Goal: Task Accomplishment & Management: Manage account settings

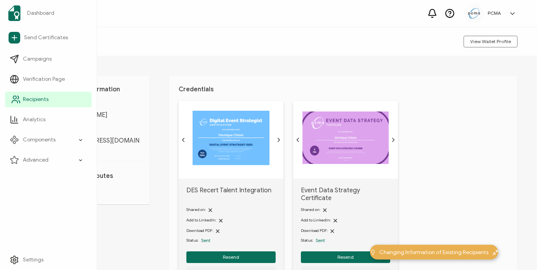
click at [36, 97] on span "Recipients" at bounding box center [36, 100] width 26 height 8
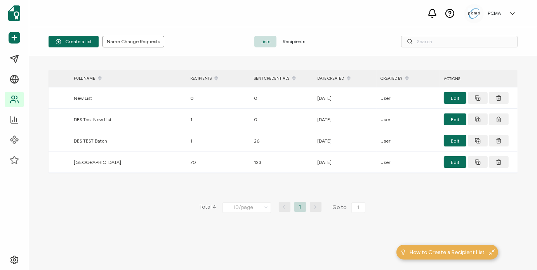
click at [285, 43] on span "Recipients" at bounding box center [294, 42] width 35 height 12
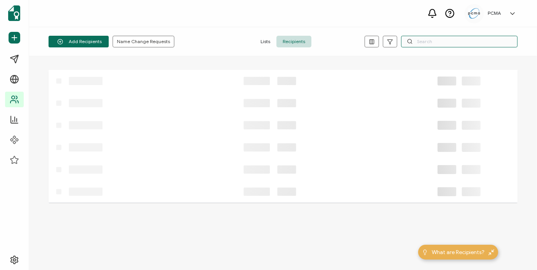
click at [442, 40] on input "text" at bounding box center [459, 42] width 117 height 12
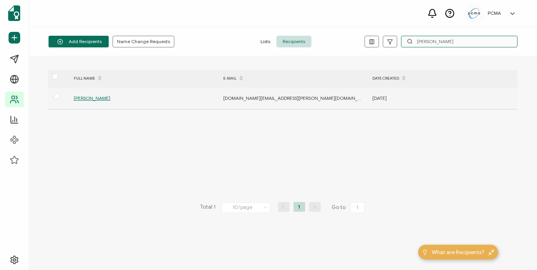
type input "[PERSON_NAME]"
click at [95, 96] on span "[PERSON_NAME]" at bounding box center [92, 98] width 37 height 6
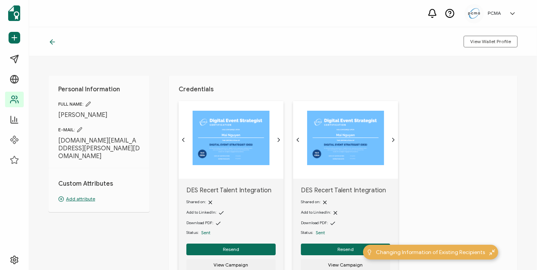
click at [53, 42] on icon at bounding box center [52, 42] width 5 height 0
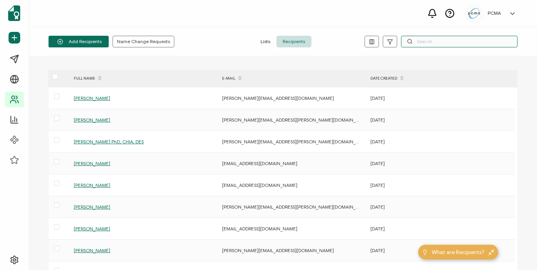
click at [476, 43] on input "text" at bounding box center [459, 42] width 117 height 12
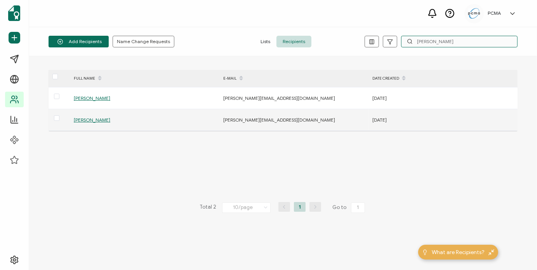
type input "[PERSON_NAME]"
click at [97, 122] on span "[PERSON_NAME]" at bounding box center [92, 120] width 37 height 6
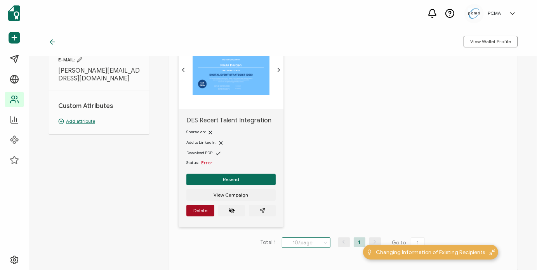
scroll to position [117, 0]
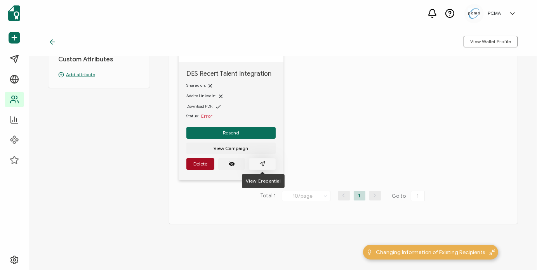
click at [267, 159] on button "button" at bounding box center [262, 164] width 27 height 12
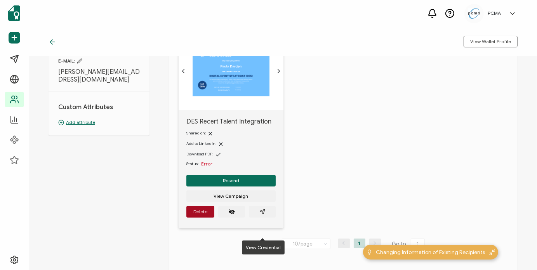
scroll to position [78, 0]
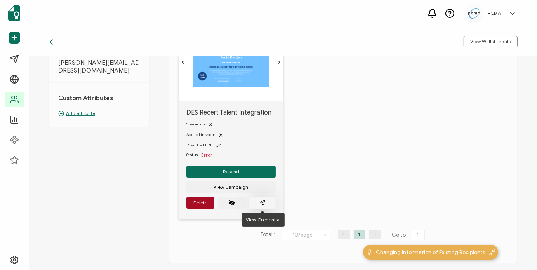
click at [264, 203] on icon "paper plane outline" at bounding box center [262, 203] width 6 height 6
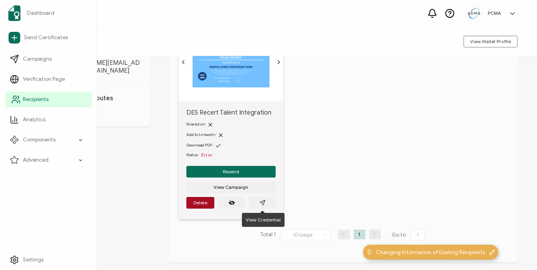
click at [29, 98] on span "Recipients" at bounding box center [36, 100] width 26 height 8
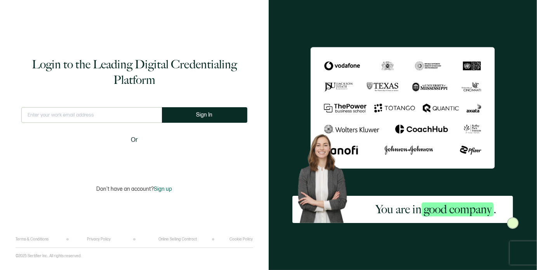
click at [132, 112] on input "text" at bounding box center [91, 115] width 141 height 16
type input "[EMAIL_ADDRESS][DOMAIN_NAME]"
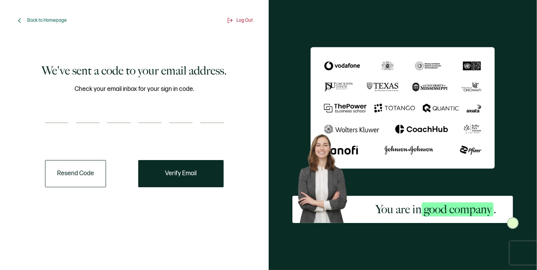
click at [68, 120] on input "number" at bounding box center [56, 116] width 23 height 16
paste input "7"
type input "7"
type input "1"
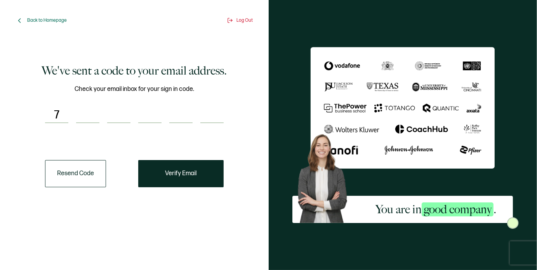
type input "2"
type input "5"
type input "3"
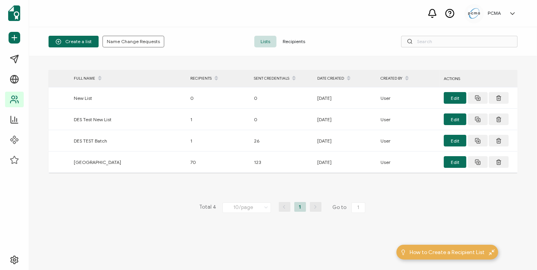
click at [291, 39] on span "Recipients" at bounding box center [294, 42] width 35 height 12
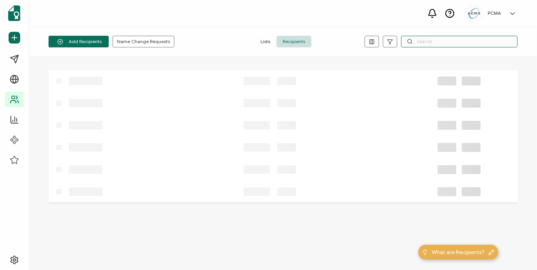
click at [456, 44] on input "text" at bounding box center [459, 42] width 117 height 12
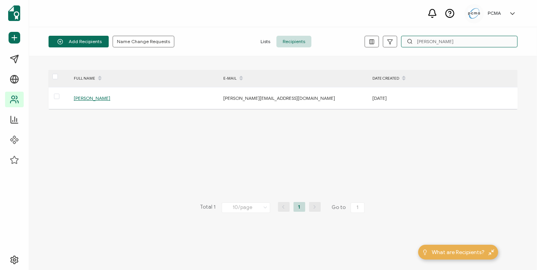
type input "[PERSON_NAME]"
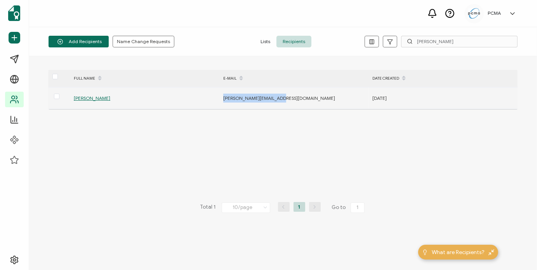
drag, startPoint x: 275, startPoint y: 98, endPoint x: 211, endPoint y: 101, distance: 64.6
click at [211, 100] on tr "[PERSON_NAME] [PERSON_NAME][EMAIL_ADDRESS][DOMAIN_NAME] [DATE]" at bounding box center [283, 98] width 469 height 22
copy tr "[PERSON_NAME][EMAIL_ADDRESS][DOMAIN_NAME]"
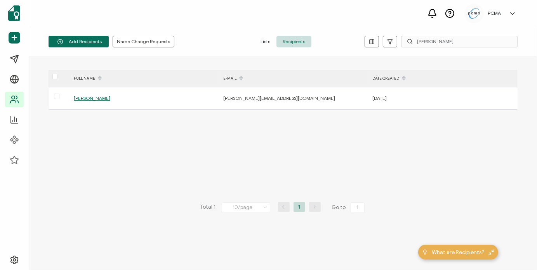
drag, startPoint x: 350, startPoint y: 110, endPoint x: 153, endPoint y: 102, distance: 196.7
click at [349, 109] on div "FULL NAME E-MAIL DATE CREATED [PERSON_NAME] [PERSON_NAME][EMAIL_ADDRESS][DOMAIN…" at bounding box center [283, 163] width 469 height 186
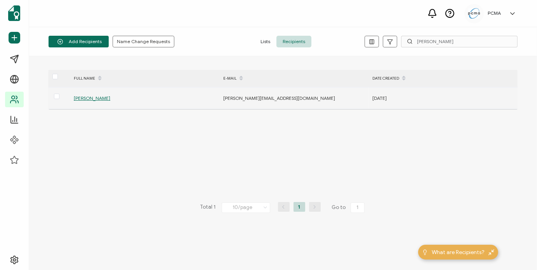
click at [88, 95] on span "[PERSON_NAME]" at bounding box center [92, 98] width 37 height 6
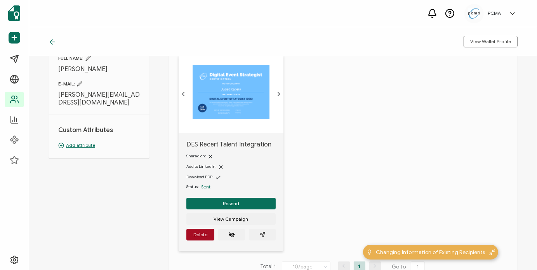
scroll to position [78, 0]
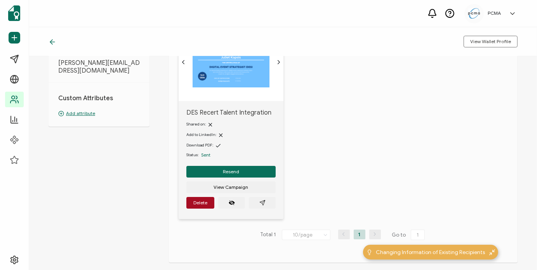
click at [233, 71] on img at bounding box center [231, 60] width 77 height 54
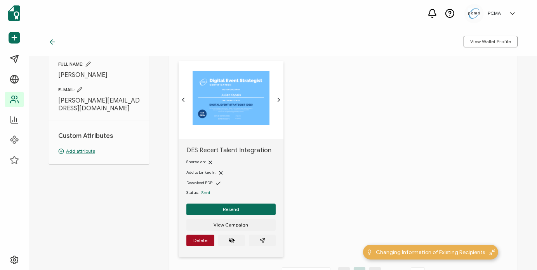
scroll to position [0, 0]
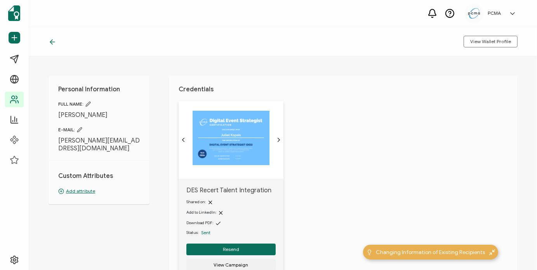
click at [252, 152] on img at bounding box center [231, 138] width 77 height 54
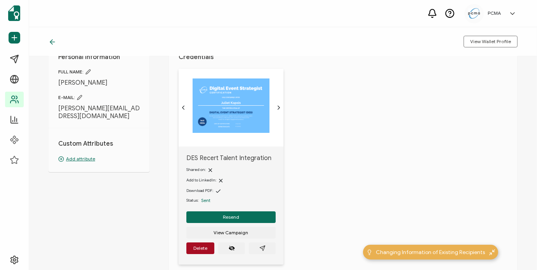
scroll to position [39, 0]
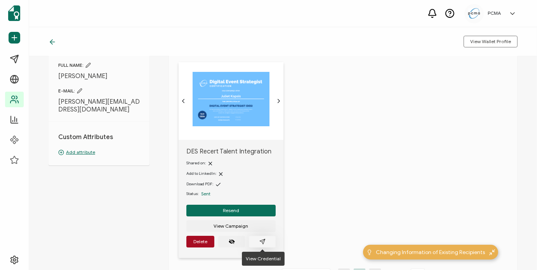
click at [266, 241] on button "button" at bounding box center [262, 242] width 27 height 12
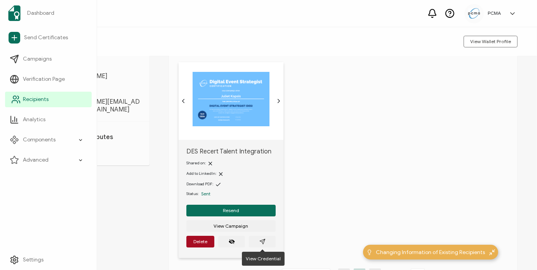
click at [32, 96] on span "Recipients" at bounding box center [36, 100] width 26 height 8
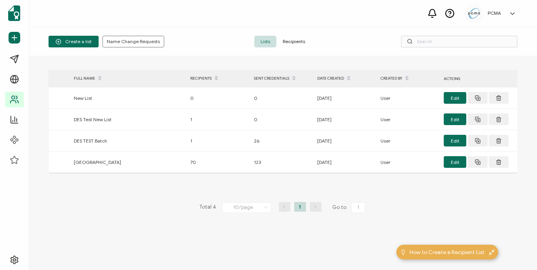
click at [292, 39] on span "Recipients" at bounding box center [294, 42] width 35 height 12
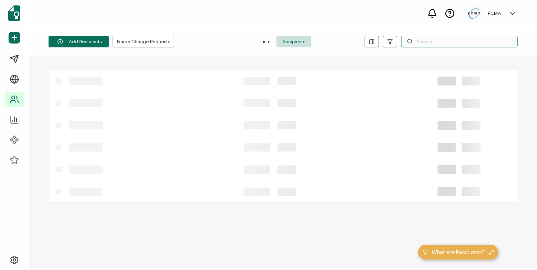
click at [415, 41] on input "text" at bounding box center [459, 42] width 117 height 12
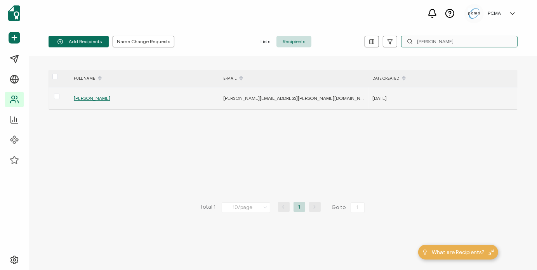
type input "[PERSON_NAME]"
click at [91, 96] on span "[PERSON_NAME]" at bounding box center [92, 98] width 37 height 6
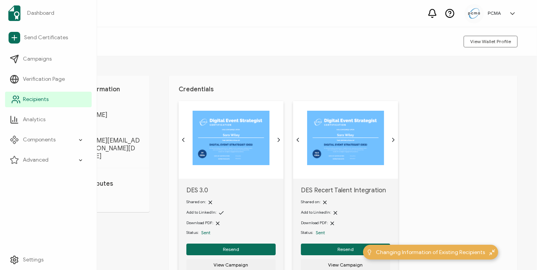
click at [38, 96] on span "Recipients" at bounding box center [36, 100] width 26 height 8
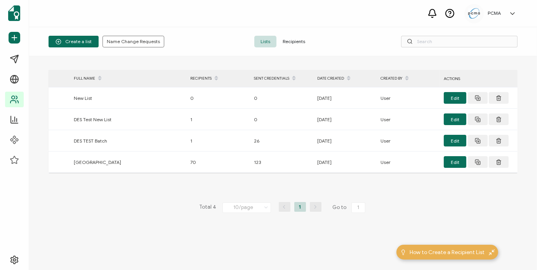
click at [294, 42] on span "Recipients" at bounding box center [294, 42] width 35 height 12
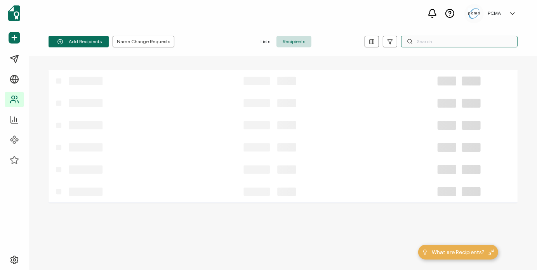
click at [428, 36] on input "text" at bounding box center [459, 42] width 117 height 12
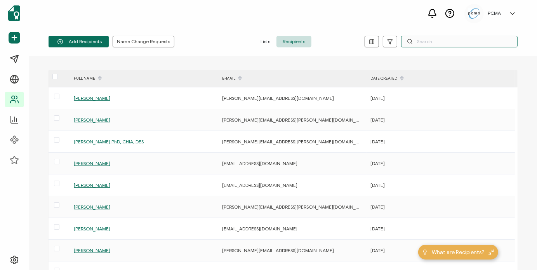
click at [432, 40] on input "text" at bounding box center [459, 42] width 117 height 12
paste input "[EMAIL_ADDRESS][DOMAIN_NAME]"
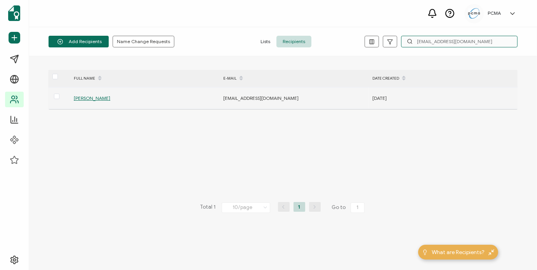
type input "[EMAIL_ADDRESS][DOMAIN_NAME]"
click at [94, 99] on span "[PERSON_NAME]" at bounding box center [92, 98] width 37 height 6
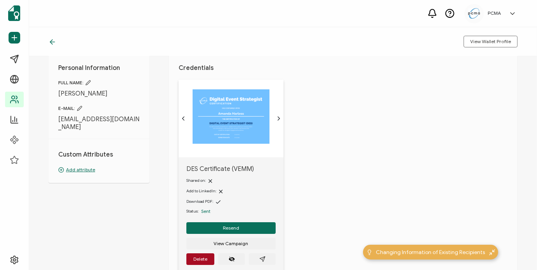
scroll to position [39, 0]
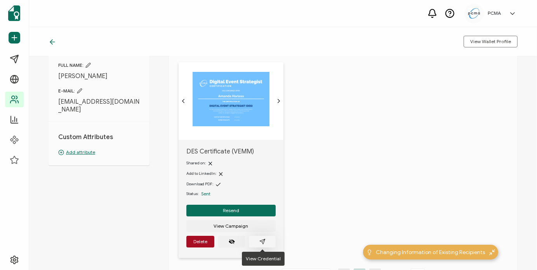
click at [257, 245] on button "button" at bounding box center [262, 242] width 27 height 12
drag, startPoint x: 72, startPoint y: 111, endPoint x: 57, endPoint y: 103, distance: 17.7
click at [57, 103] on div "Personal Information FULL NAME: [PERSON_NAME] E-MAIL: [PERSON_NAME][EMAIL_ADDRE…" at bounding box center [99, 101] width 101 height 129
copy span "[EMAIL_ADDRESS][DOMAIN_NAME]"
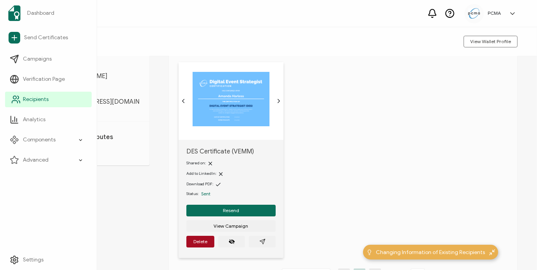
click at [26, 96] on span "Recipients" at bounding box center [36, 100] width 26 height 8
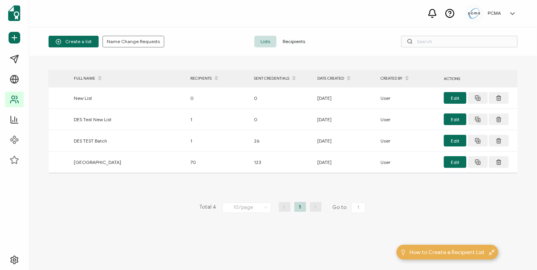
click at [299, 40] on span "Recipients" at bounding box center [294, 42] width 35 height 12
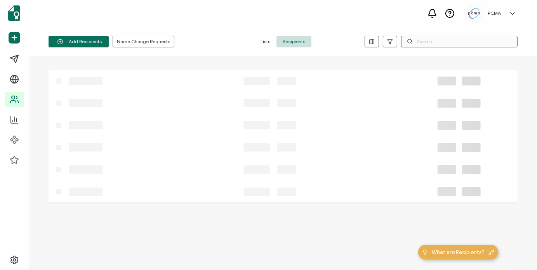
click at [445, 41] on input "text" at bounding box center [459, 42] width 117 height 12
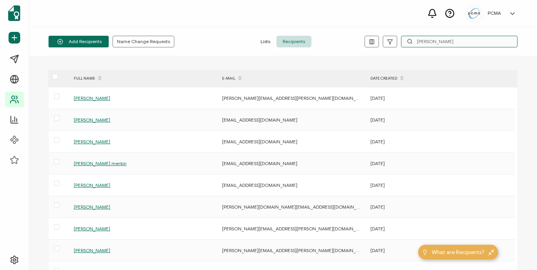
click at [449, 44] on input "[PERSON_NAME]" at bounding box center [459, 42] width 117 height 12
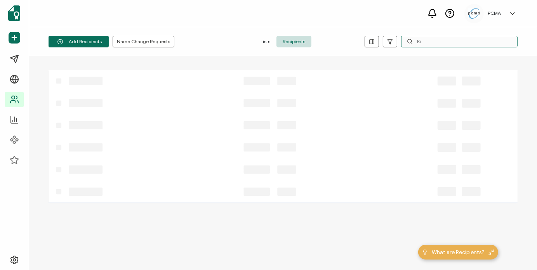
type input "K"
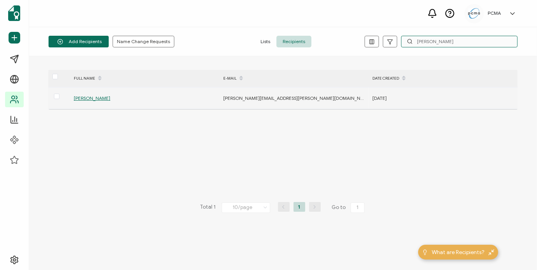
type input "[PERSON_NAME]"
click at [91, 100] on span "[PERSON_NAME]" at bounding box center [92, 98] width 37 height 6
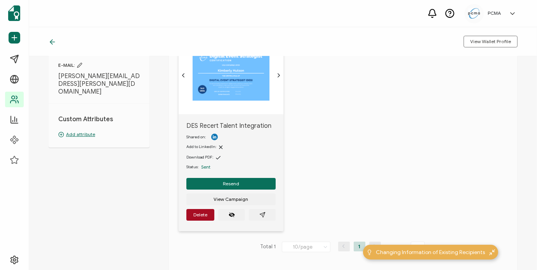
scroll to position [78, 0]
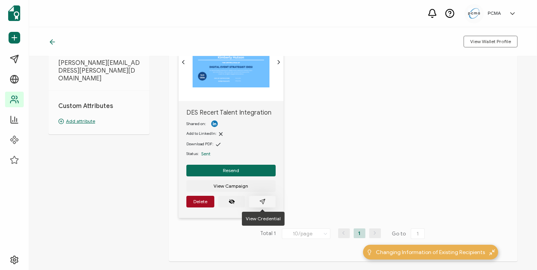
click at [265, 200] on icon "paper plane outline" at bounding box center [262, 201] width 6 height 6
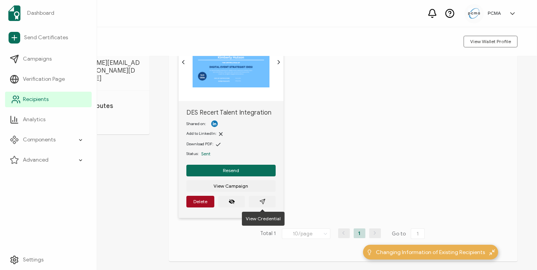
click at [24, 99] on span "Recipients" at bounding box center [36, 100] width 26 height 8
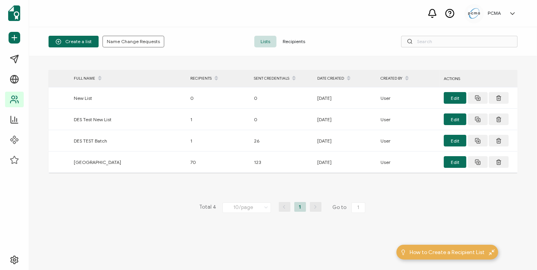
click at [289, 41] on span "Recipients" at bounding box center [294, 42] width 35 height 12
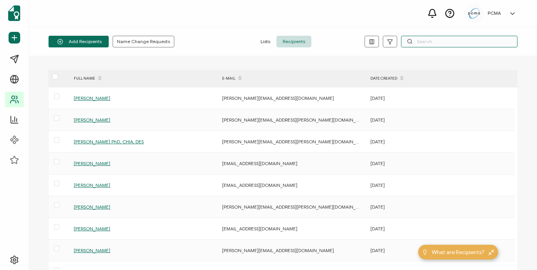
click at [463, 47] on div "Add Recipients Upload Spreadsheet Add a Single Recipient Name Change Requests L…" at bounding box center [283, 41] width 508 height 29
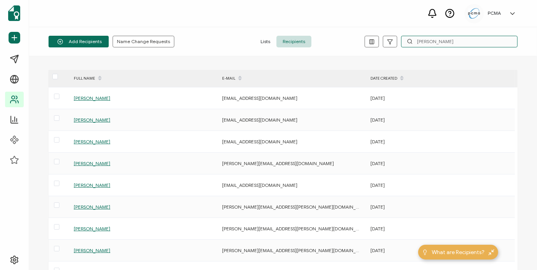
type input "[PERSON_NAME]"
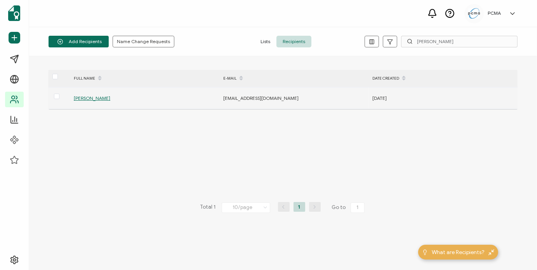
click at [89, 97] on span "[PERSON_NAME]" at bounding box center [92, 98] width 37 height 6
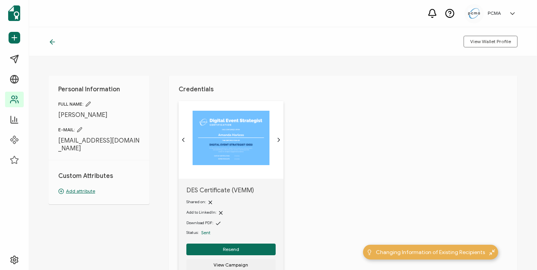
scroll to position [78, 0]
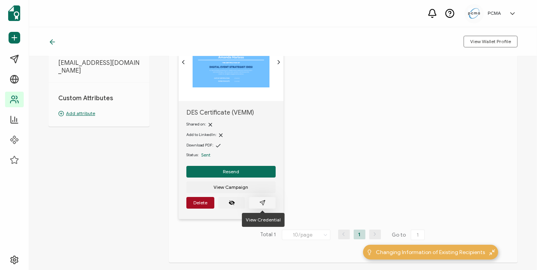
click at [261, 201] on icon "paper plane outline" at bounding box center [262, 203] width 6 height 6
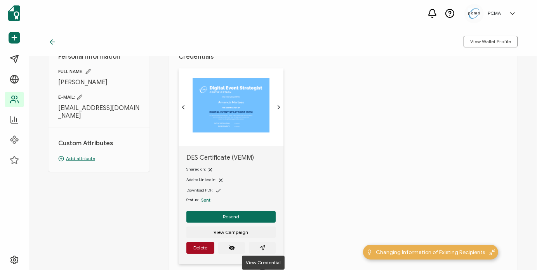
scroll to position [0, 0]
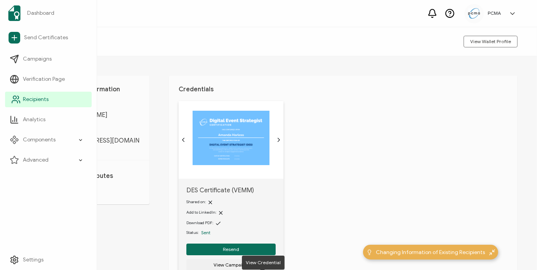
drag, startPoint x: 28, startPoint y: 101, endPoint x: 34, endPoint y: 99, distance: 6.5
click at [28, 101] on span "Recipients" at bounding box center [36, 100] width 26 height 8
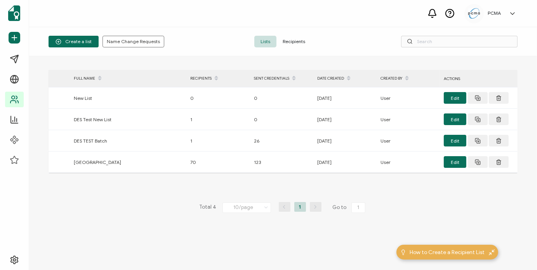
click at [283, 42] on span "Recipients" at bounding box center [294, 42] width 35 height 12
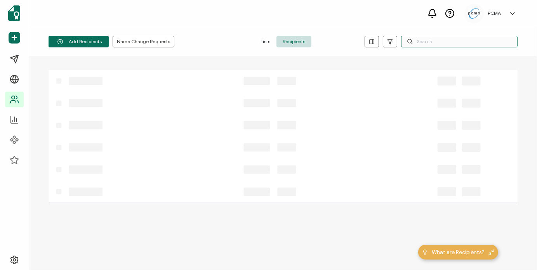
click at [454, 42] on input "text" at bounding box center [459, 42] width 117 height 12
type input "[PERSON_NAME]"
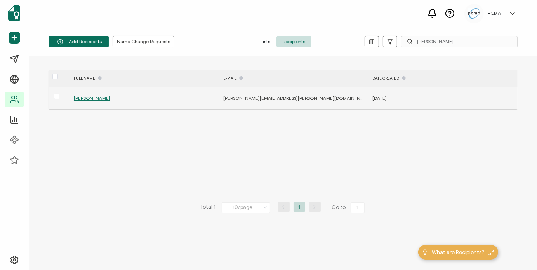
click at [94, 98] on span "[PERSON_NAME]" at bounding box center [92, 98] width 37 height 6
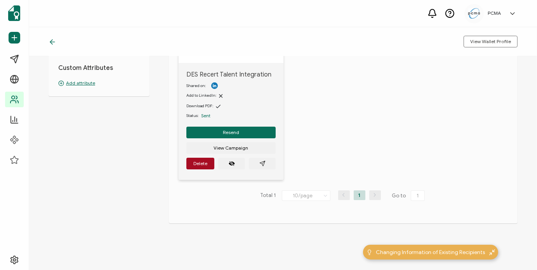
scroll to position [117, 0]
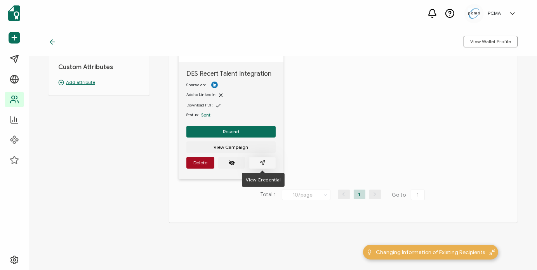
click at [266, 165] on button "button" at bounding box center [262, 163] width 27 height 12
click at [264, 166] on button "button" at bounding box center [262, 163] width 27 height 12
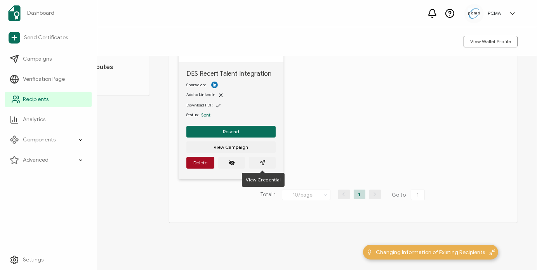
click at [30, 98] on span "Recipients" at bounding box center [36, 100] width 26 height 8
